Goal: Check status: Check status

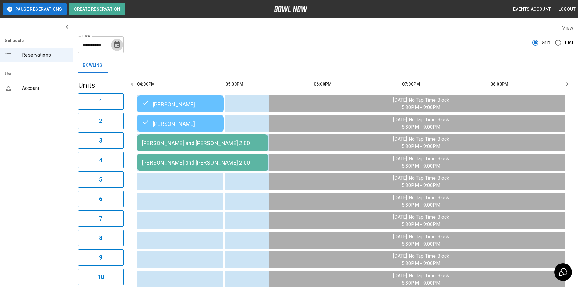
click at [120, 47] on icon "Choose date, selected date is Aug 14, 2025" at bounding box center [116, 44] width 7 height 7
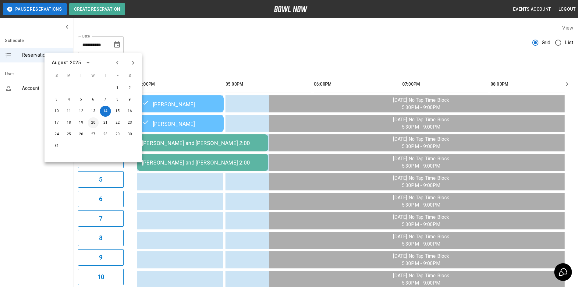
click at [95, 124] on button "20" at bounding box center [93, 122] width 11 height 11
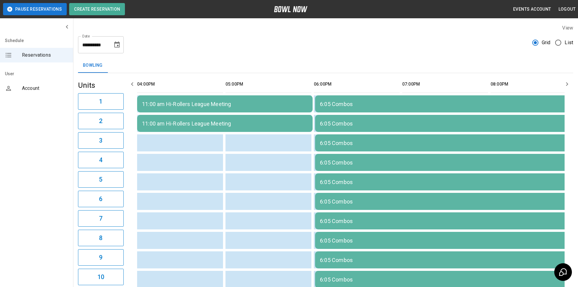
click at [117, 42] on icon "Choose date, selected date is Aug 20, 2025" at bounding box center [116, 44] width 7 height 7
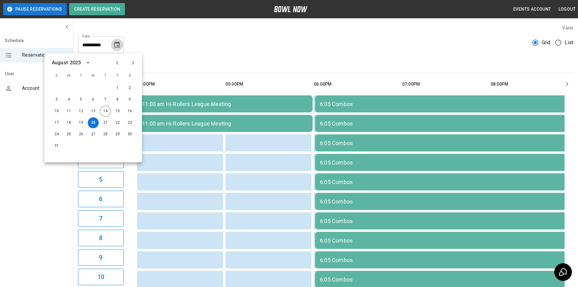
click at [117, 42] on icon "Choose date, selected date is Aug 20, 2025" at bounding box center [116, 44] width 5 height 6
click at [68, 125] on button "18" at bounding box center [68, 122] width 11 height 11
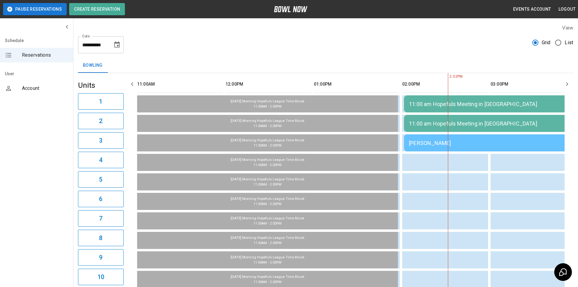
scroll to position [0, 265]
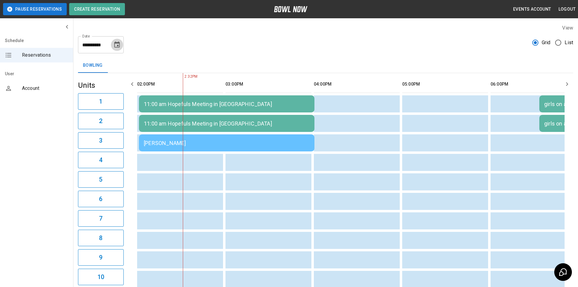
click at [119, 46] on icon "Choose date, selected date is Aug 18, 2025" at bounding box center [116, 44] width 5 height 6
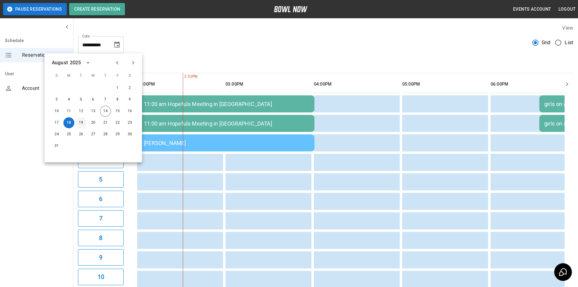
click at [80, 125] on button "19" at bounding box center [81, 122] width 11 height 11
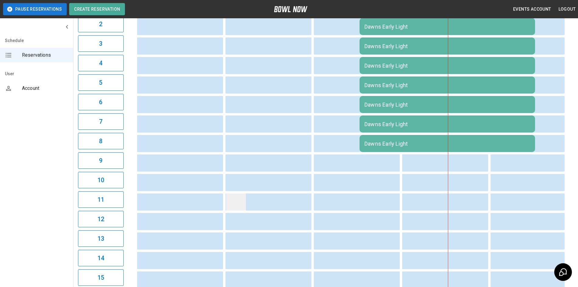
scroll to position [0, 0]
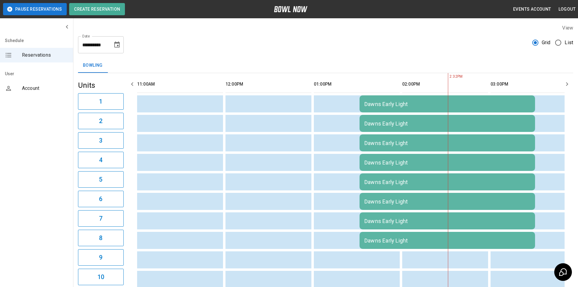
click at [117, 46] on icon "Choose date, selected date is Aug 19, 2025" at bounding box center [116, 44] width 7 height 7
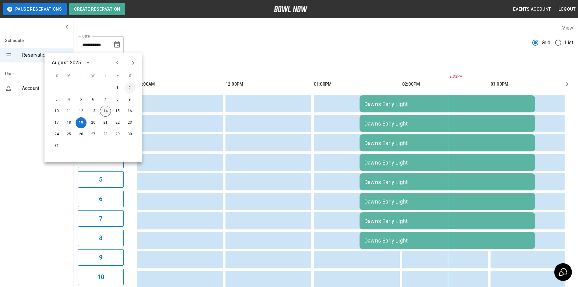
drag, startPoint x: 105, startPoint y: 111, endPoint x: 127, endPoint y: 89, distance: 30.6
click at [105, 110] on button "14" at bounding box center [105, 111] width 11 height 11
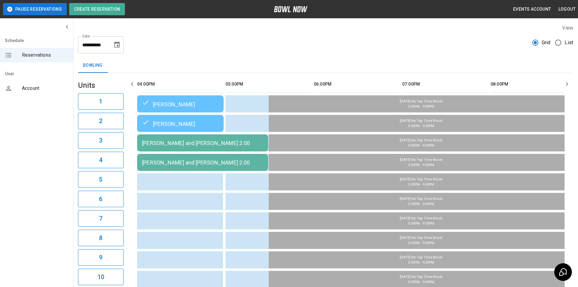
click at [131, 83] on icon "button" at bounding box center [131, 83] width 7 height 7
click at [118, 47] on icon "Choose date, selected date is Aug 14, 2025" at bounding box center [116, 44] width 5 height 6
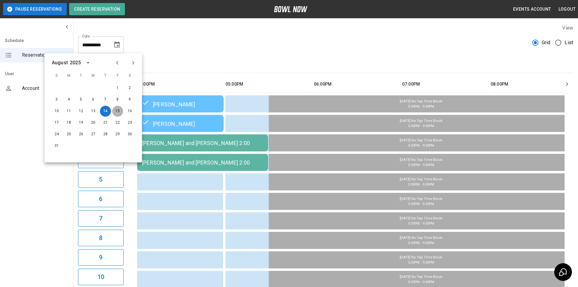
click at [114, 114] on button "15" at bounding box center [117, 111] width 11 height 11
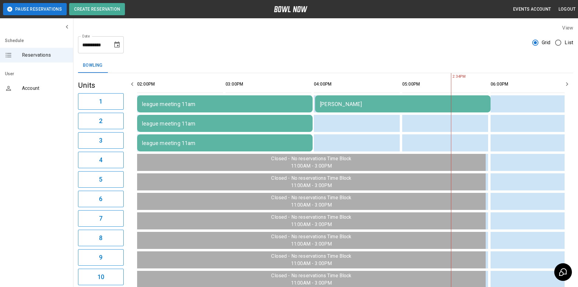
scroll to position [0, 265]
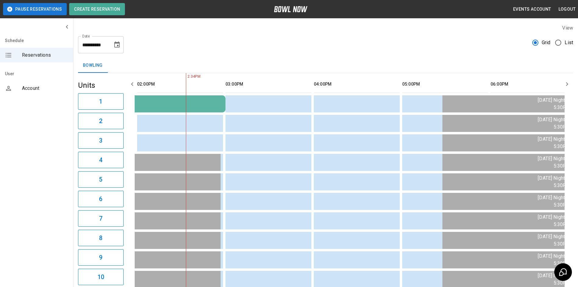
click at [132, 85] on icon "button" at bounding box center [132, 84] width 2 height 4
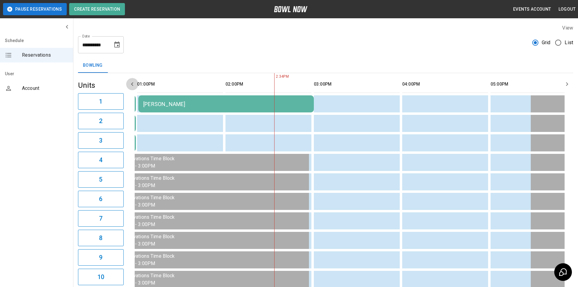
click at [132, 85] on icon "button" at bounding box center [132, 84] width 2 height 4
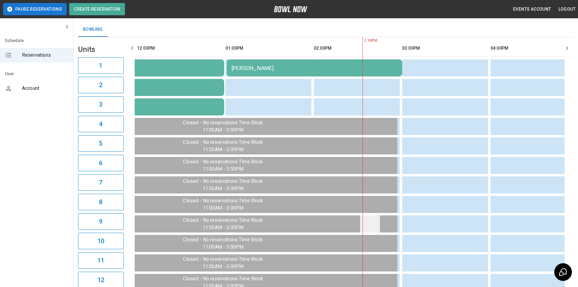
scroll to position [0, 0]
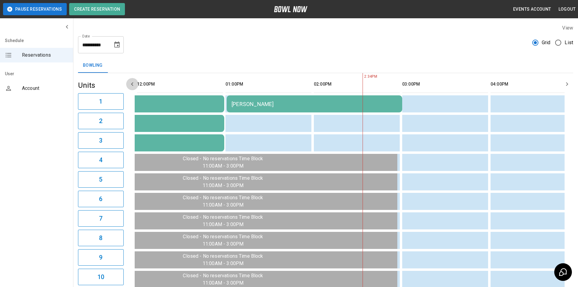
click at [131, 85] on icon "button" at bounding box center [131, 83] width 7 height 7
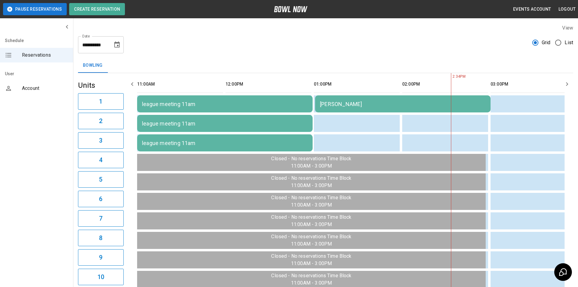
click at [121, 50] on div "**********" at bounding box center [101, 44] width 46 height 17
click at [117, 45] on icon "Choose date, selected date is Aug 15, 2025" at bounding box center [116, 44] width 5 height 6
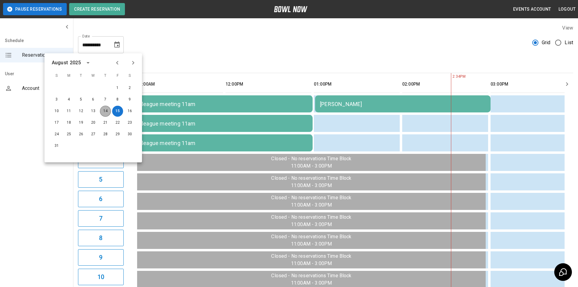
click at [104, 108] on button "14" at bounding box center [105, 111] width 11 height 11
type input "**********"
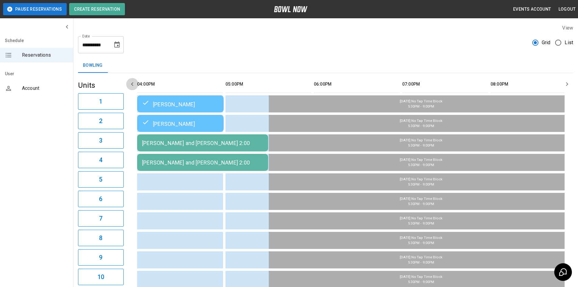
click at [130, 84] on icon "button" at bounding box center [131, 83] width 7 height 7
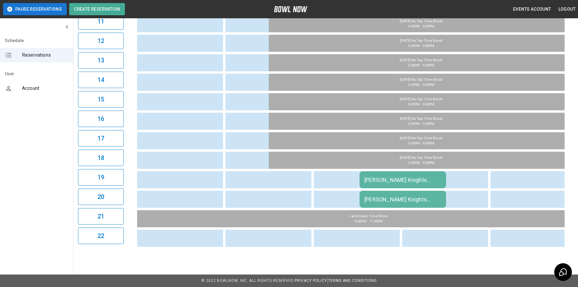
scroll to position [188, 0]
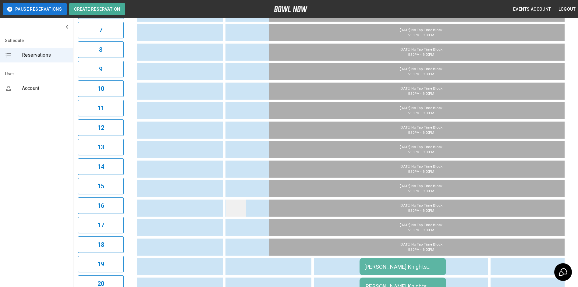
drag, startPoint x: 277, startPoint y: 215, endPoint x: 243, endPoint y: 203, distance: 36.6
click at [243, 203] on td "sticky table" at bounding box center [236, 207] width 20 height 17
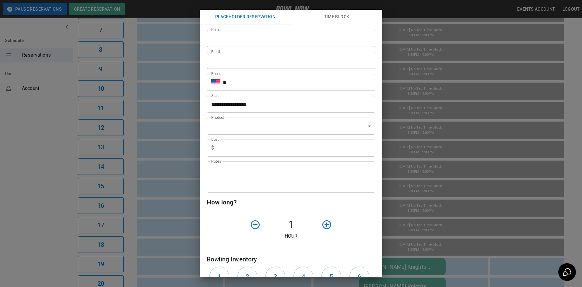
click at [44, 176] on div "**********" at bounding box center [291, 143] width 582 height 287
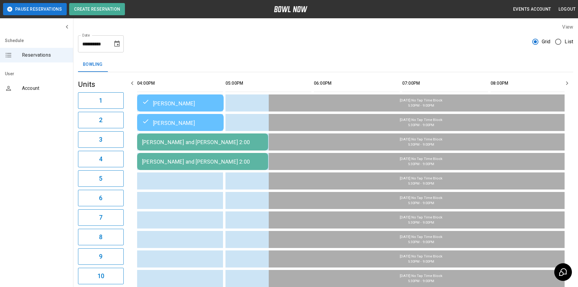
scroll to position [0, 0]
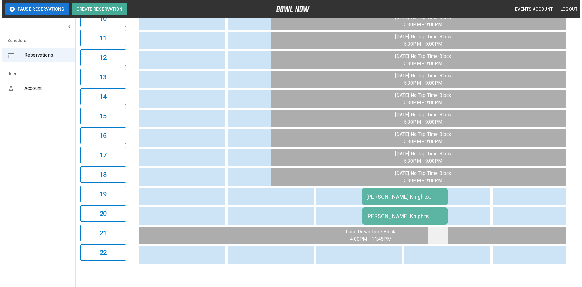
scroll to position [249, 0]
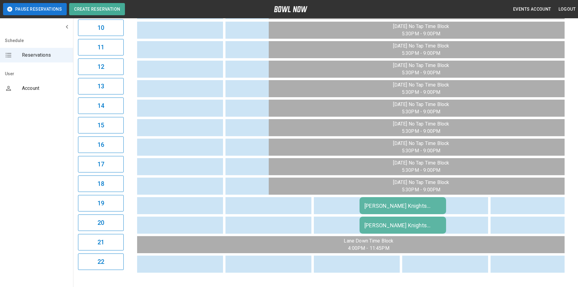
click at [443, 214] on td "[PERSON_NAME] Knights League Meeting" at bounding box center [402, 205] width 86 height 17
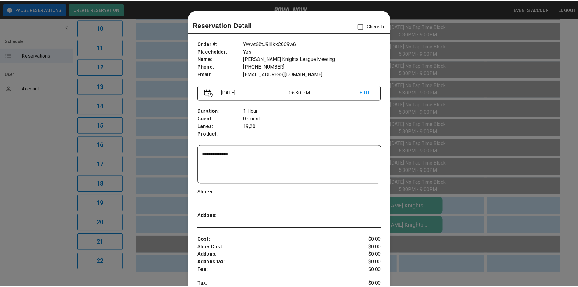
scroll to position [10, 0]
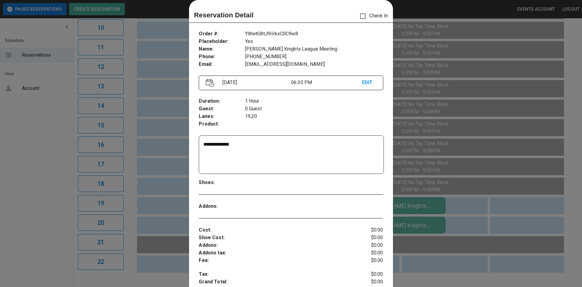
click at [179, 137] on div at bounding box center [291, 143] width 582 height 287
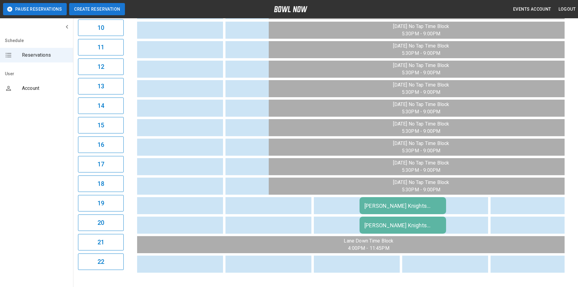
drag, startPoint x: 124, startPoint y: 12, endPoint x: 100, endPoint y: 5, distance: 24.8
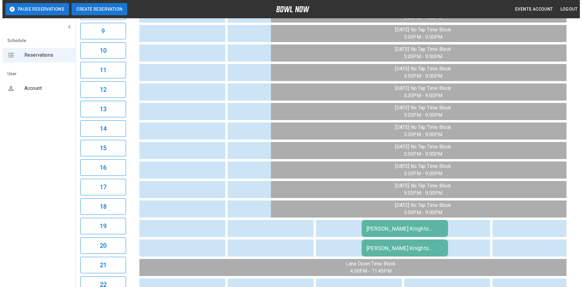
scroll to position [188, 0]
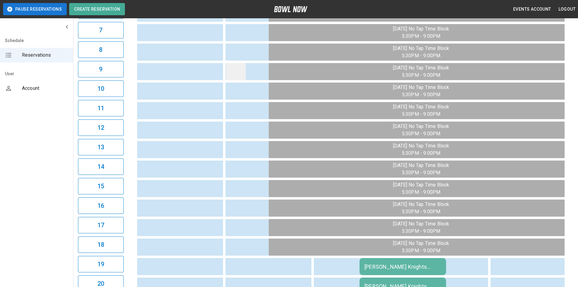
drag, startPoint x: 100, startPoint y: 5, endPoint x: 235, endPoint y: 64, distance: 146.7
click at [235, 64] on td "sticky table" at bounding box center [236, 71] width 20 height 17
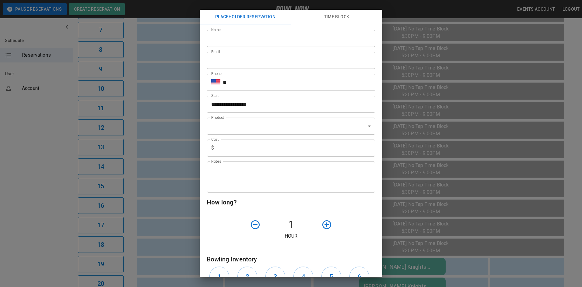
drag, startPoint x: 179, startPoint y: 68, endPoint x: 175, endPoint y: 69, distance: 4.1
click at [179, 68] on div "**********" at bounding box center [291, 143] width 582 height 287
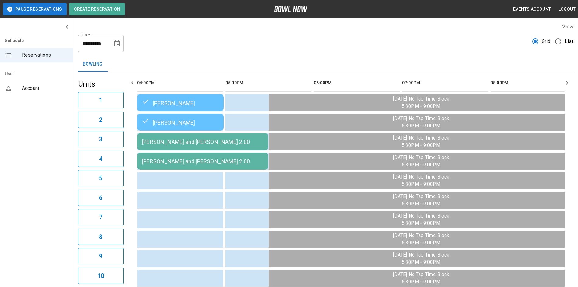
scroll to position [0, 0]
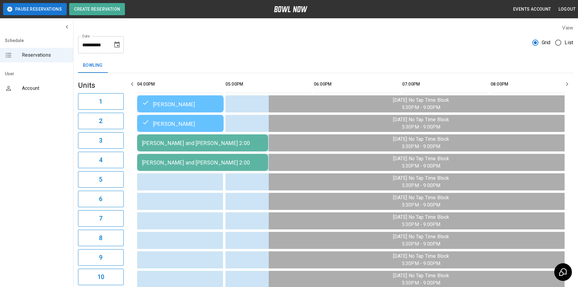
click at [235, 146] on div "[PERSON_NAME] and [PERSON_NAME] 2:00" at bounding box center [202, 143] width 121 height 6
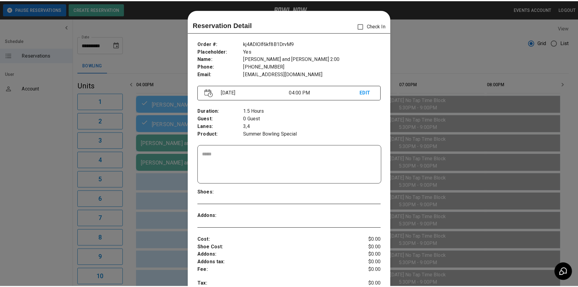
scroll to position [10, 0]
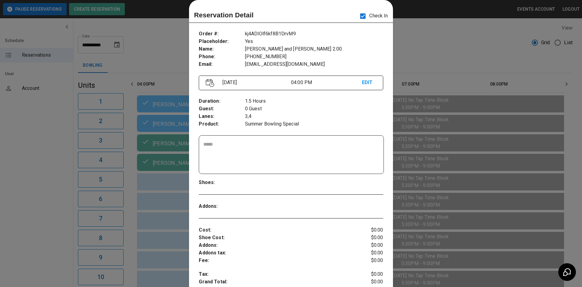
drag, startPoint x: 432, startPoint y: 75, endPoint x: 417, endPoint y: 91, distance: 21.5
click at [431, 77] on div at bounding box center [291, 143] width 582 height 287
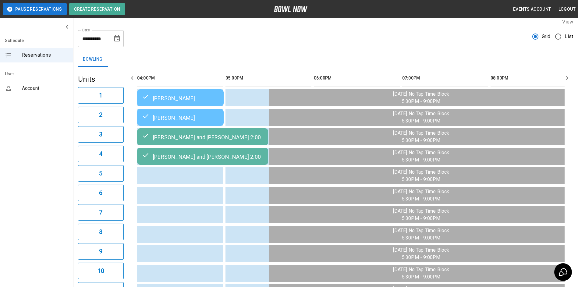
scroll to position [5, 0]
click at [120, 39] on icon "Choose date, selected date is Aug 14, 2025" at bounding box center [116, 39] width 7 height 7
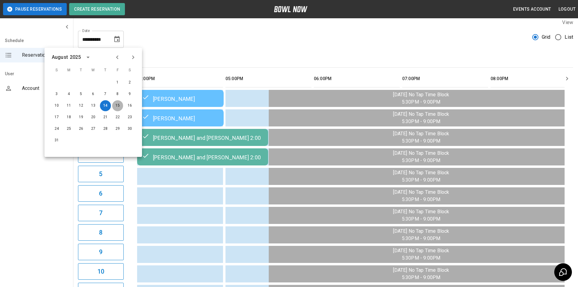
click at [119, 104] on button "15" at bounding box center [117, 105] width 11 height 11
type input "**********"
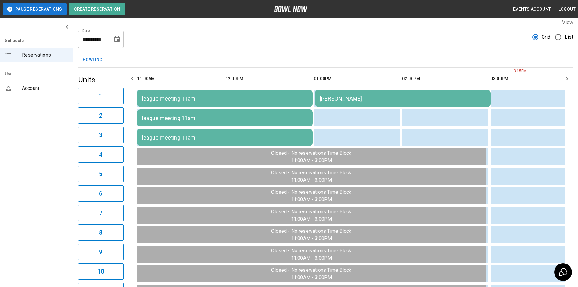
scroll to position [0, 353]
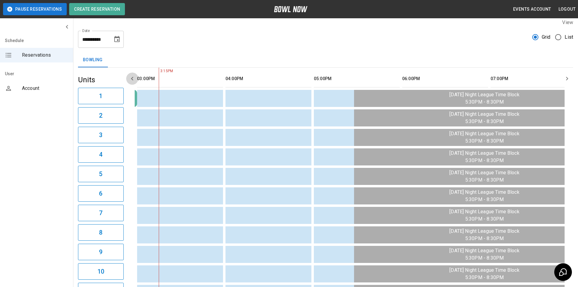
click at [129, 77] on icon "button" at bounding box center [131, 78] width 7 height 7
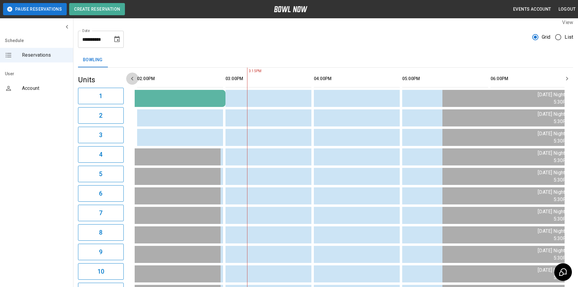
click at [131, 78] on icon "button" at bounding box center [131, 78] width 7 height 7
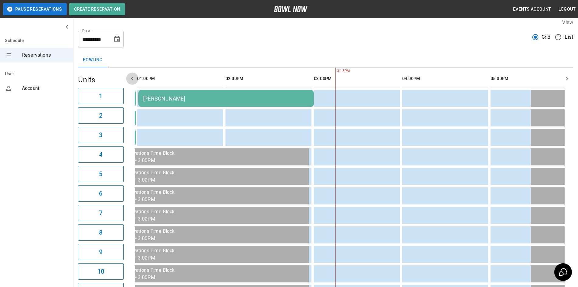
click at [131, 78] on icon "button" at bounding box center [131, 78] width 7 height 7
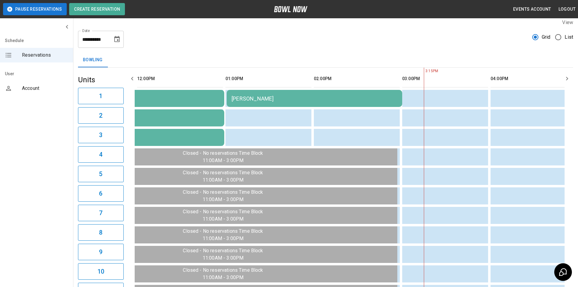
click at [131, 78] on icon "button" at bounding box center [131, 78] width 7 height 7
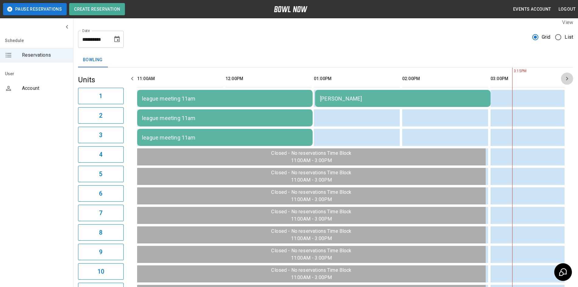
click at [566, 79] on icon "button" at bounding box center [566, 78] width 7 height 7
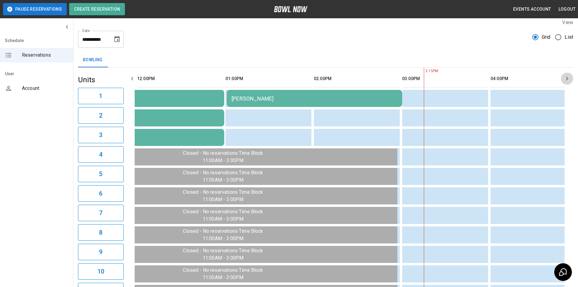
click at [566, 79] on icon "button" at bounding box center [566, 78] width 7 height 7
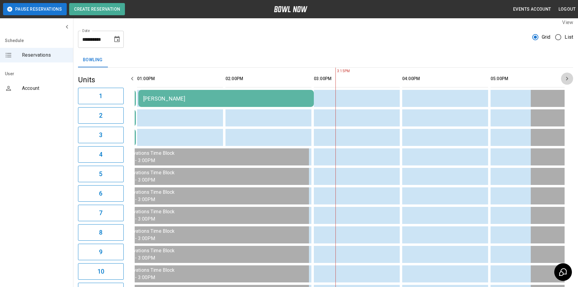
click at [566, 79] on icon "button" at bounding box center [566, 78] width 7 height 7
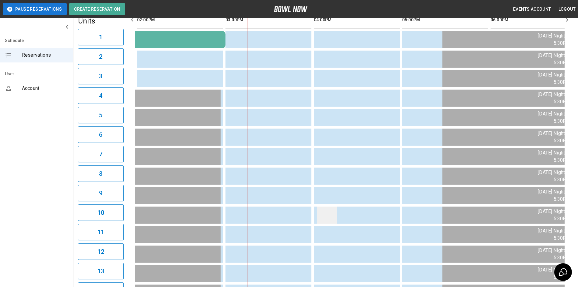
scroll to position [0, 0]
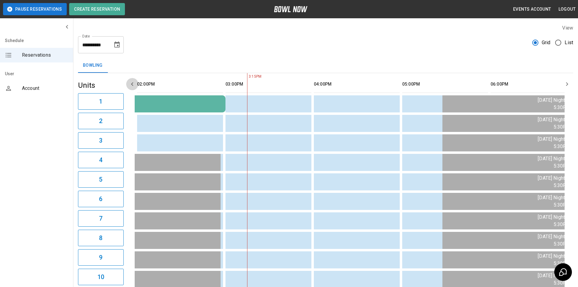
click at [132, 83] on icon "button" at bounding box center [131, 83] width 7 height 7
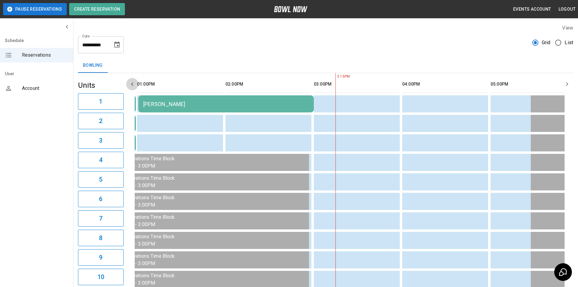
click at [131, 83] on icon "button" at bounding box center [131, 83] width 7 height 7
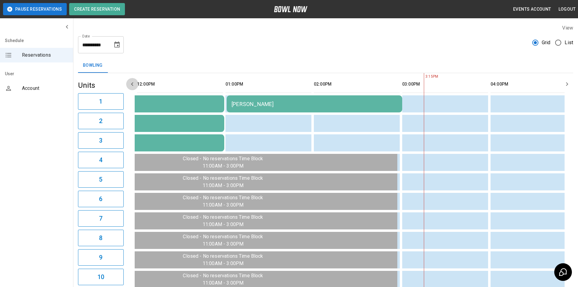
click at [131, 83] on icon "button" at bounding box center [131, 83] width 7 height 7
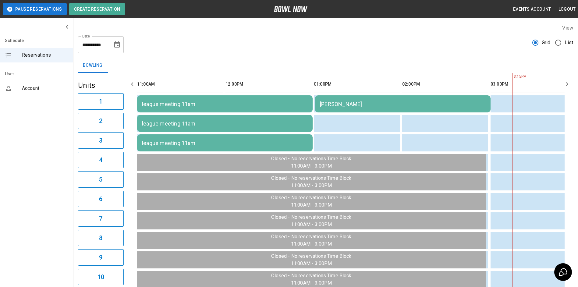
click at [131, 83] on icon "button" at bounding box center [131, 83] width 7 height 7
click at [166, 162] on td "sticky table" at bounding box center [169, 162] width 20 height 17
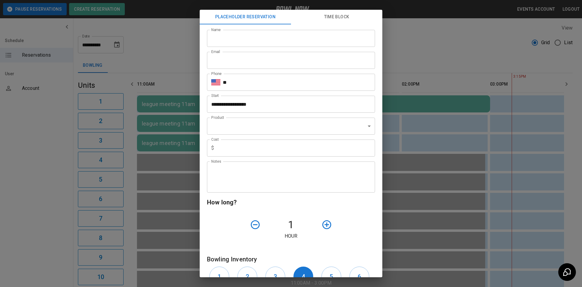
click at [343, 16] on button "Time Block" at bounding box center [336, 17] width 91 height 15
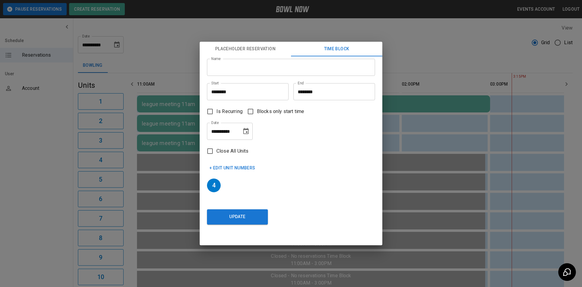
click at [437, 44] on div "**********" at bounding box center [291, 143] width 582 height 287
